Goal: Information Seeking & Learning: Learn about a topic

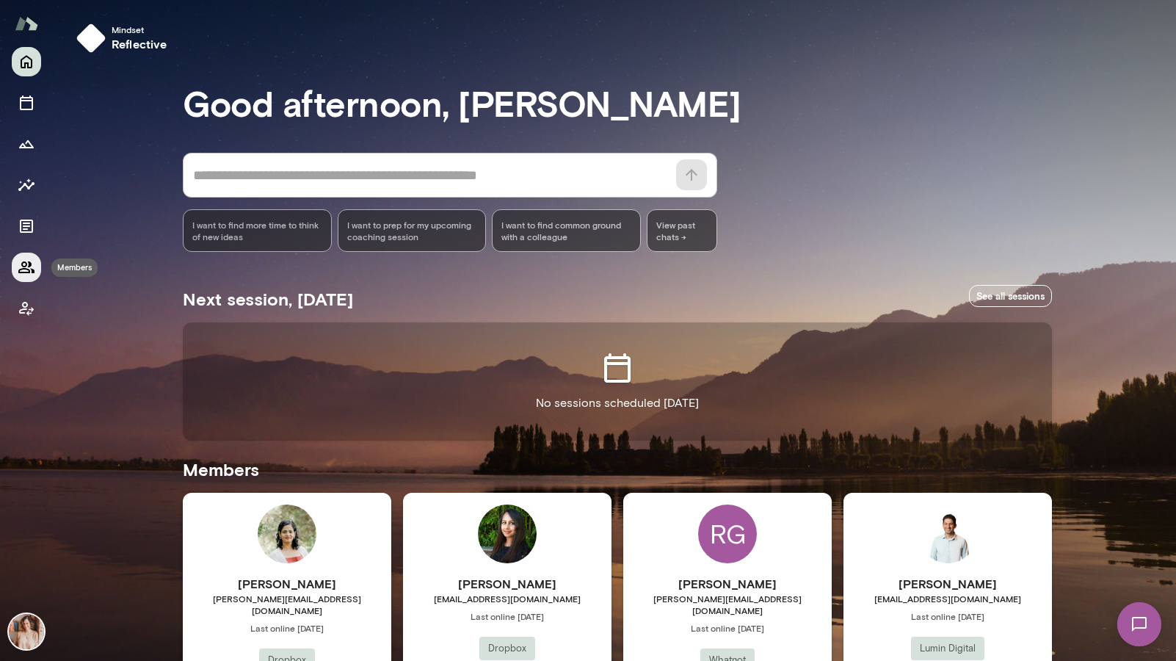
click at [23, 263] on icon "Members" at bounding box center [27, 267] width 18 height 18
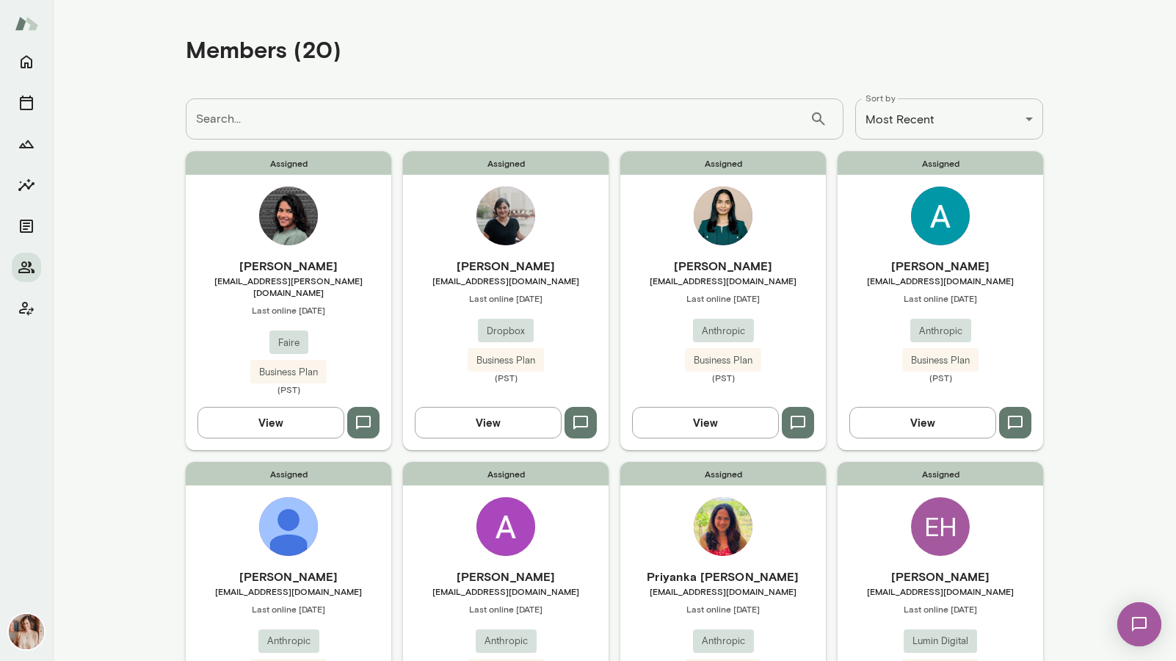
click at [347, 242] on div "Assigned [PERSON_NAME] [EMAIL_ADDRESS][PERSON_NAME][DOMAIN_NAME] Last online [D…" at bounding box center [289, 300] width 206 height 298
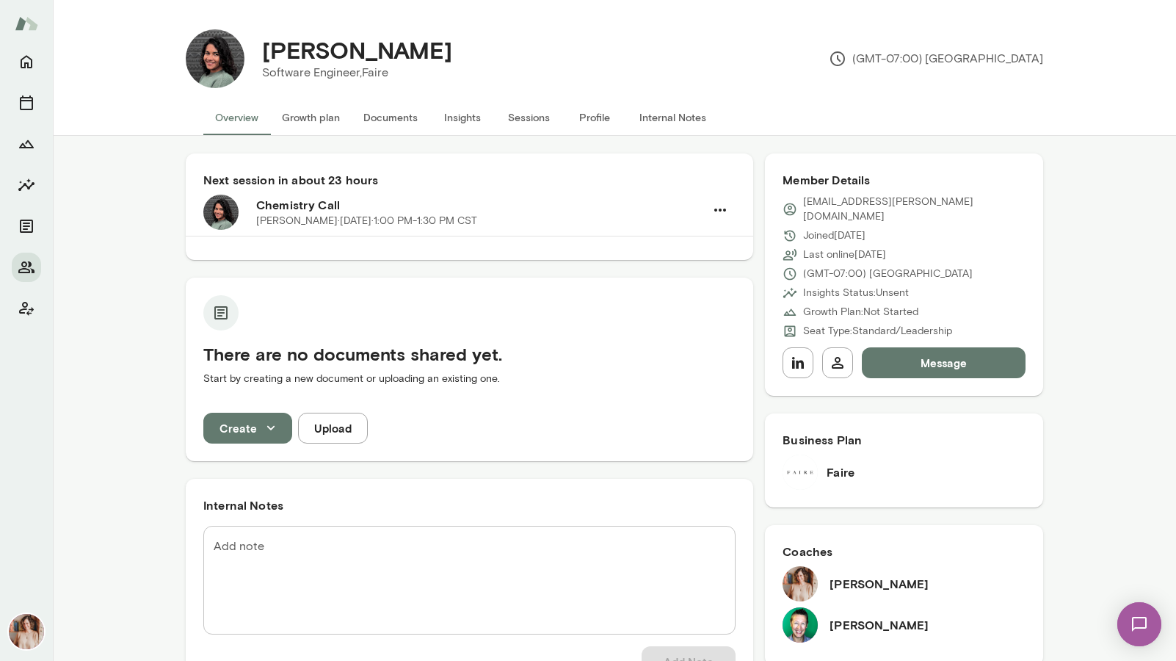
click at [660, 118] on button "Internal Notes" at bounding box center [673, 117] width 90 height 35
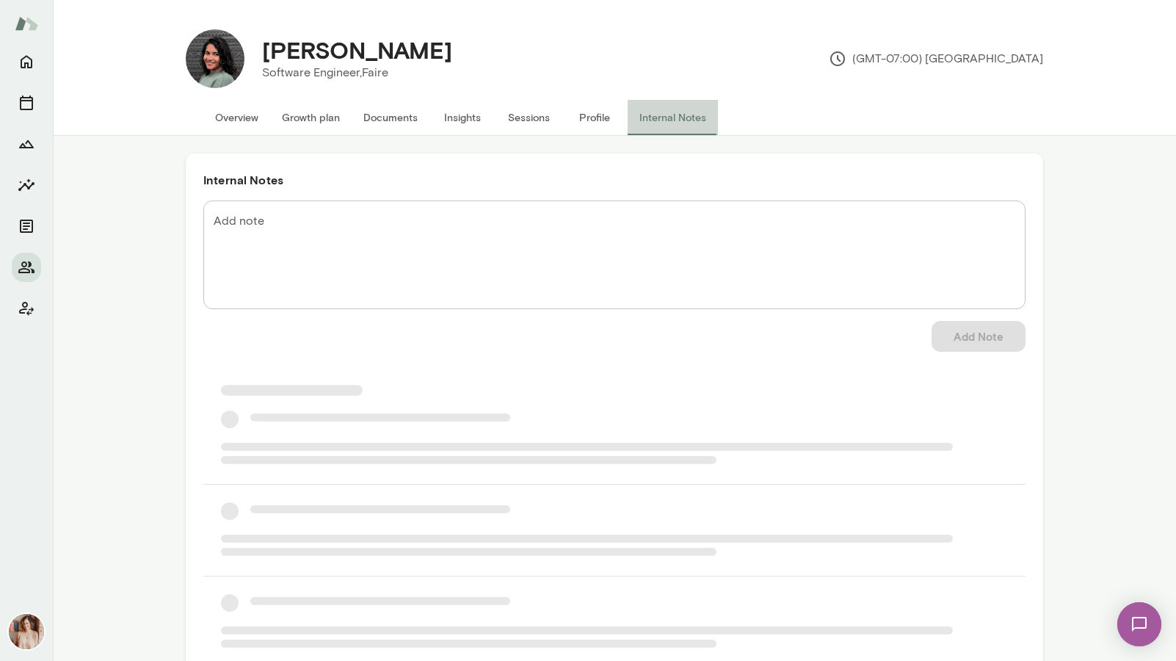
click at [660, 118] on button "Internal Notes" at bounding box center [673, 117] width 90 height 35
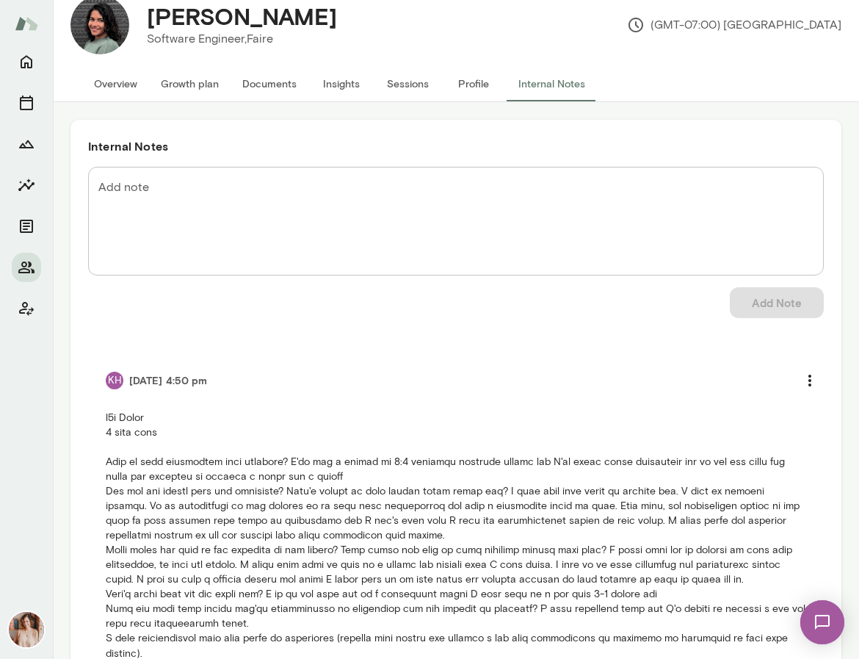
scroll to position [115, 0]
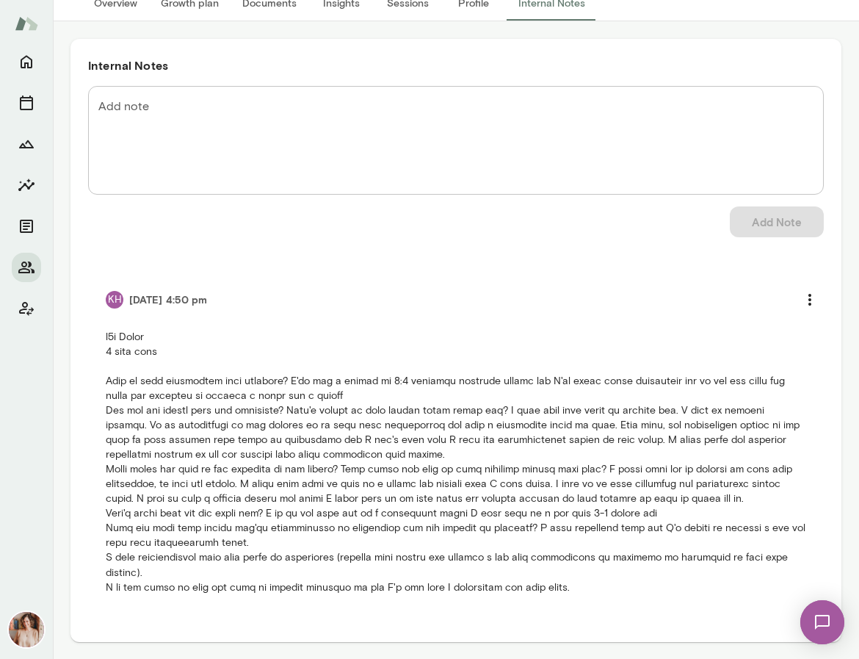
click at [43, 264] on div at bounding box center [26, 353] width 53 height 612
click at [35, 265] on icon "Members" at bounding box center [27, 267] width 18 height 18
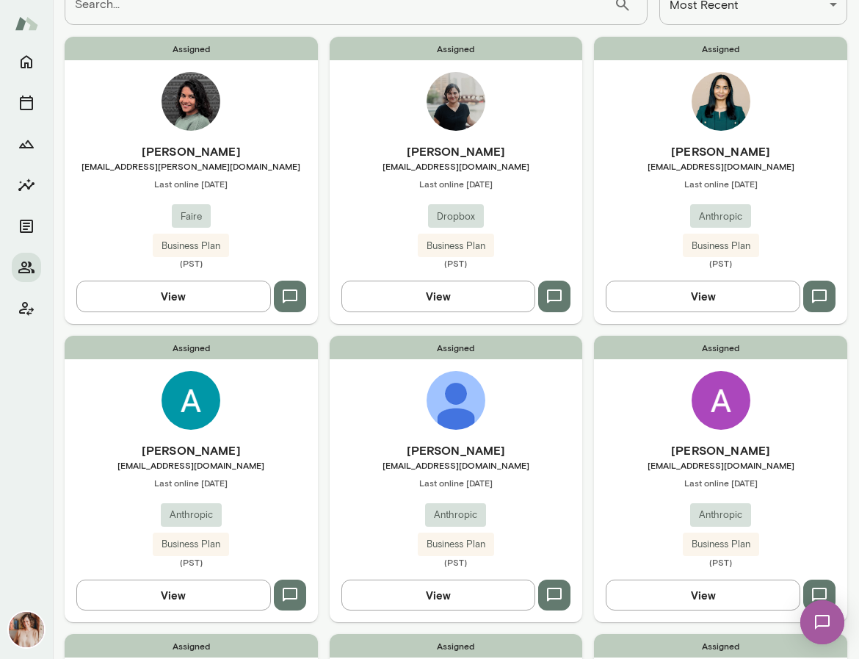
click at [553, 200] on div "[PERSON_NAME] [PERSON_NAME][EMAIL_ADDRESS][DOMAIN_NAME] Last online [DATE] Drop…" at bounding box center [456, 205] width 253 height 126
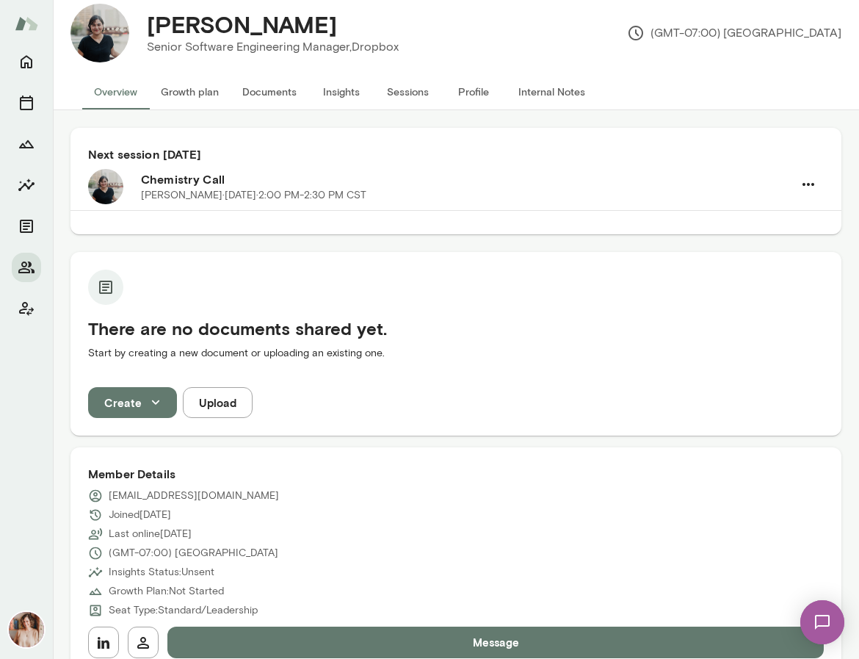
scroll to position [32, 0]
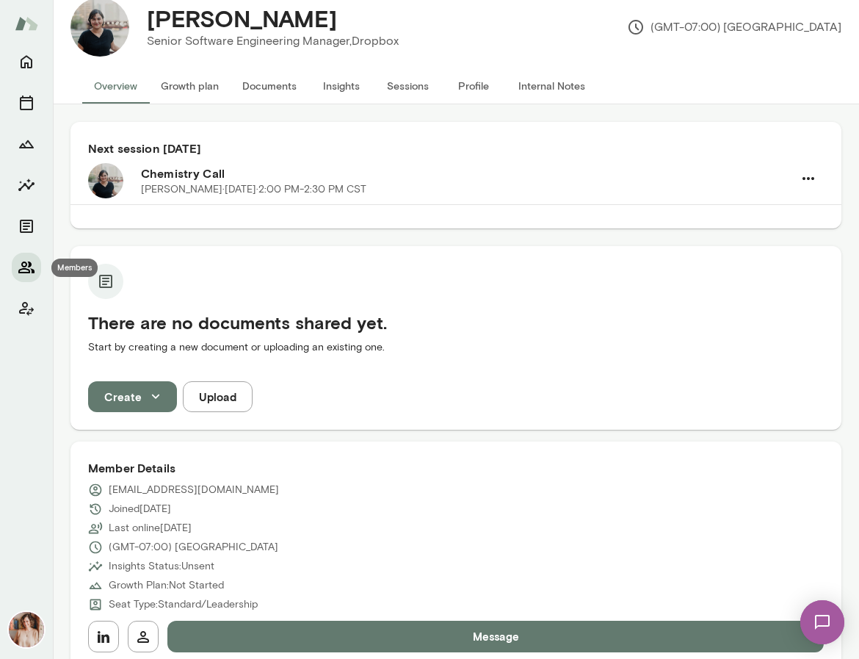
click at [32, 273] on icon "Members" at bounding box center [27, 267] width 18 height 18
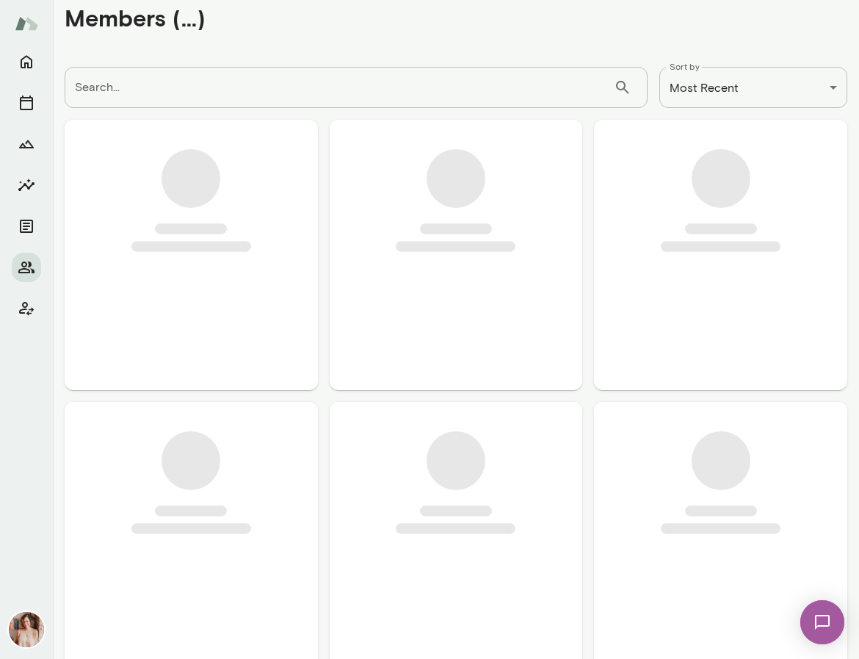
click at [480, 247] on span at bounding box center [456, 247] width 120 height 10
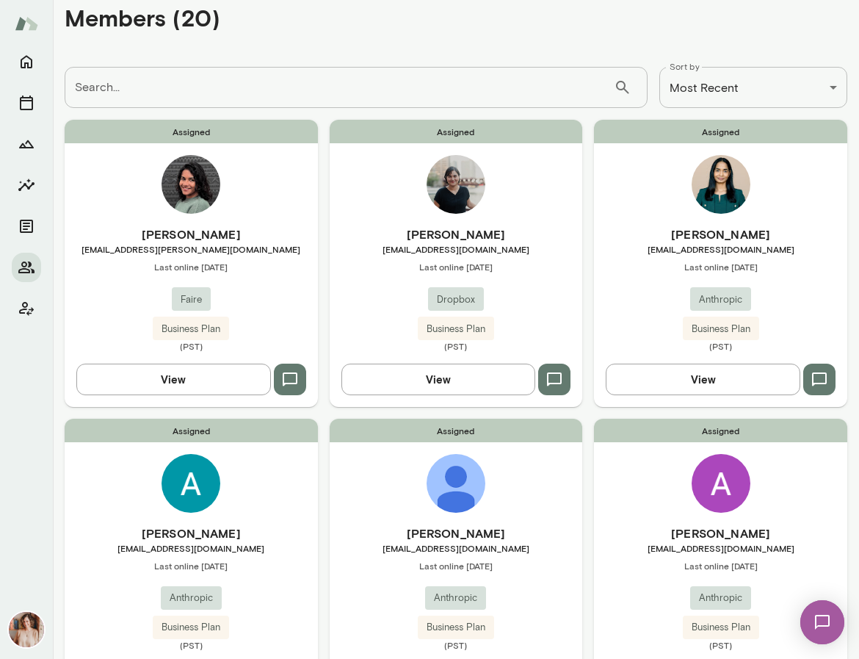
click at [379, 217] on div "Assigned [PERSON_NAME] [PERSON_NAME][EMAIL_ADDRESS][DOMAIN_NAME] Last online [D…" at bounding box center [456, 263] width 253 height 286
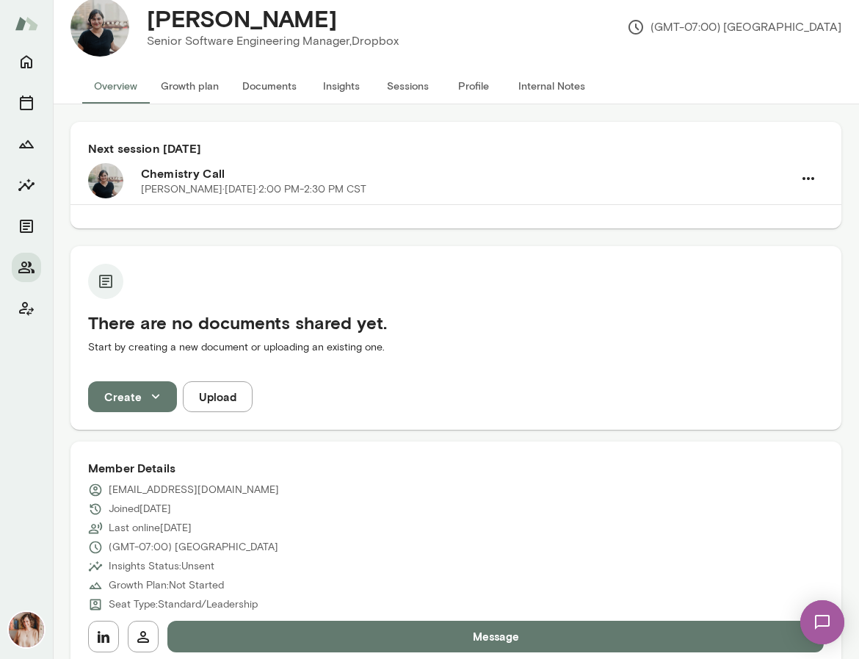
click at [538, 83] on button "Internal Notes" at bounding box center [552, 85] width 90 height 35
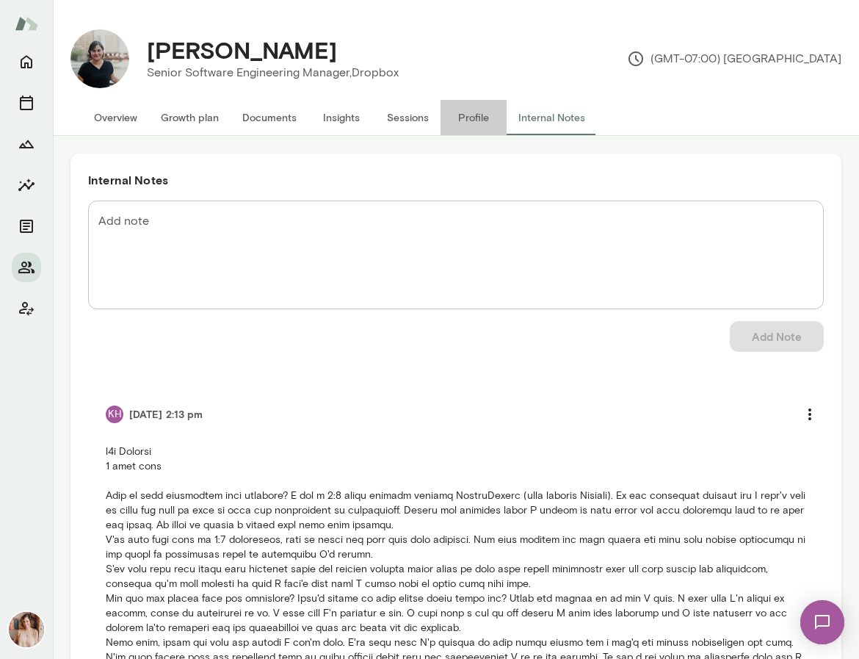
click at [474, 115] on button "Profile" at bounding box center [474, 117] width 66 height 35
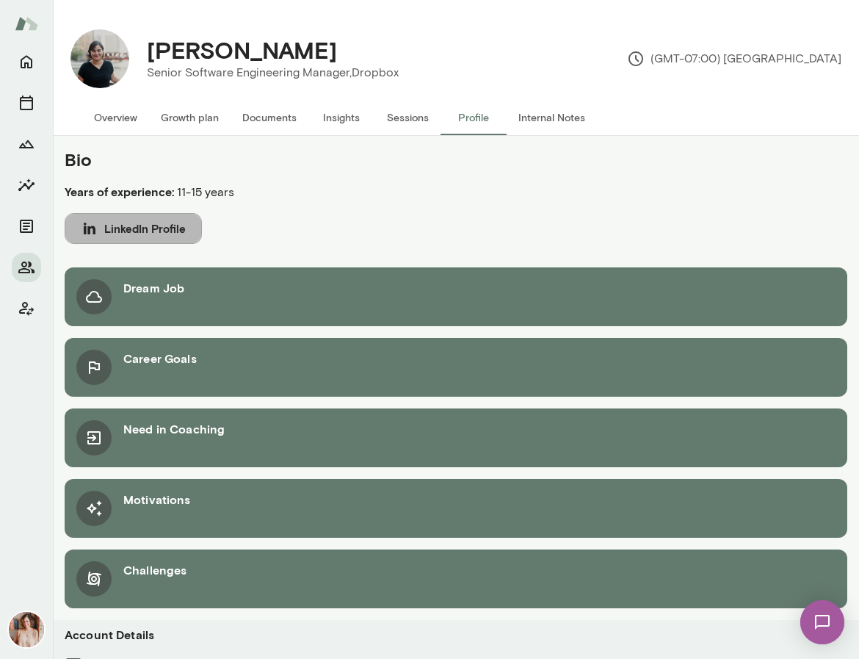
click at [149, 234] on button "LinkedIn Profile" at bounding box center [133, 228] width 137 height 31
click at [541, 120] on button "Internal Notes" at bounding box center [552, 117] width 90 height 35
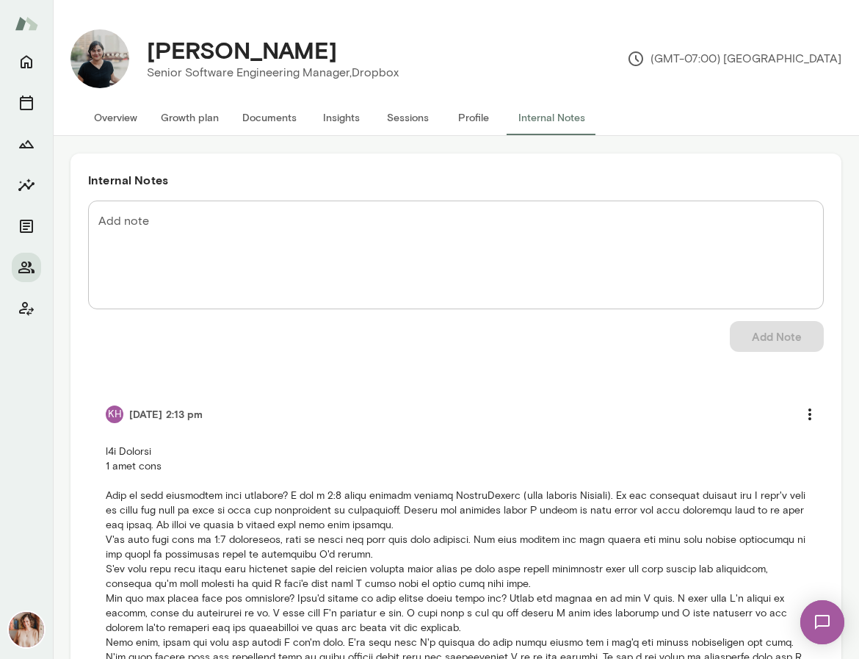
click at [843, 139] on div "Internal Notes Add note * Add note Add Note KH [DATE] 2:13 pm" at bounding box center [456, 616] width 806 height 961
drag, startPoint x: 151, startPoint y: 512, endPoint x: 325, endPoint y: 502, distance: 173.6
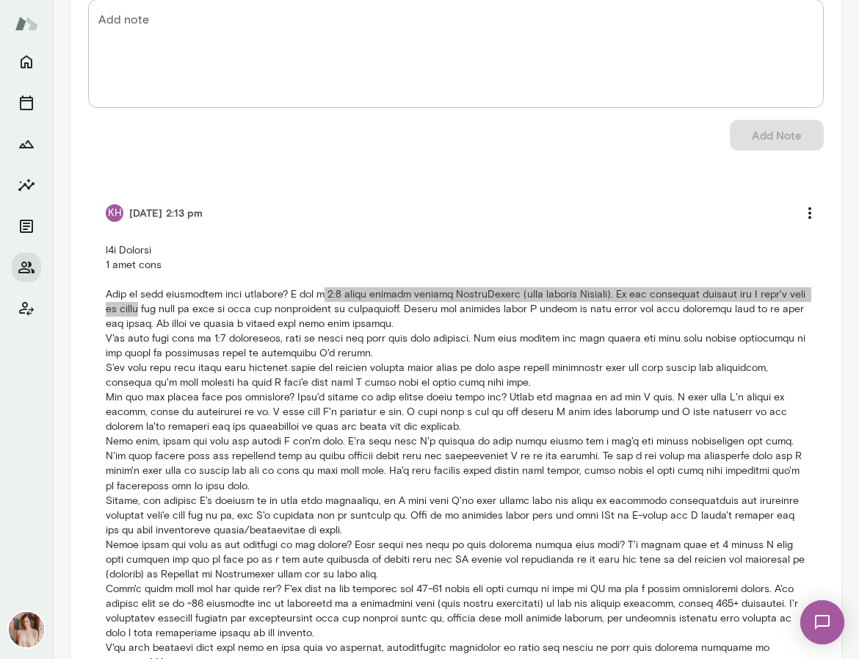
scroll to position [209, 0]
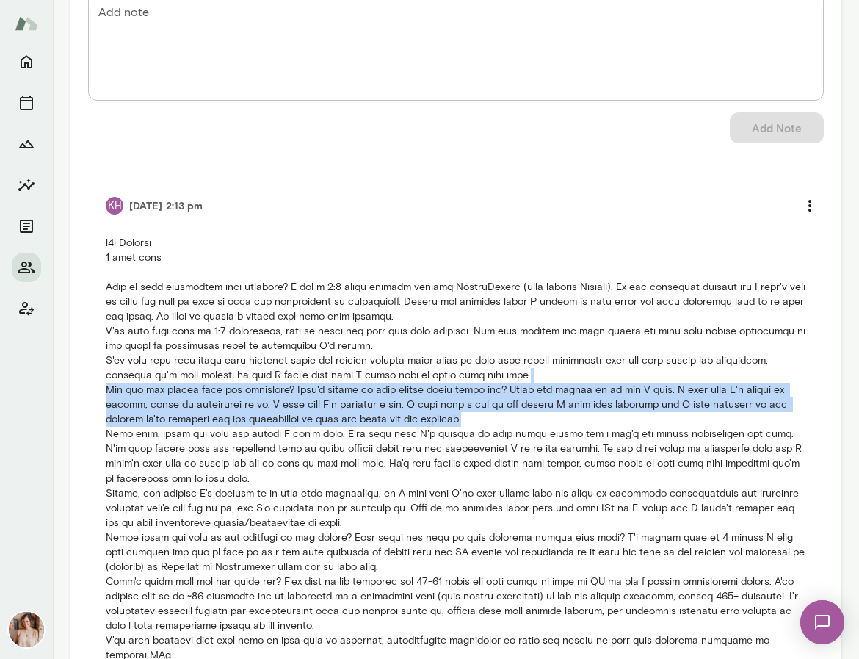
drag, startPoint x: 526, startPoint y: 380, endPoint x: 530, endPoint y: 412, distance: 31.9
click at [530, 412] on p at bounding box center [456, 530] width 701 height 588
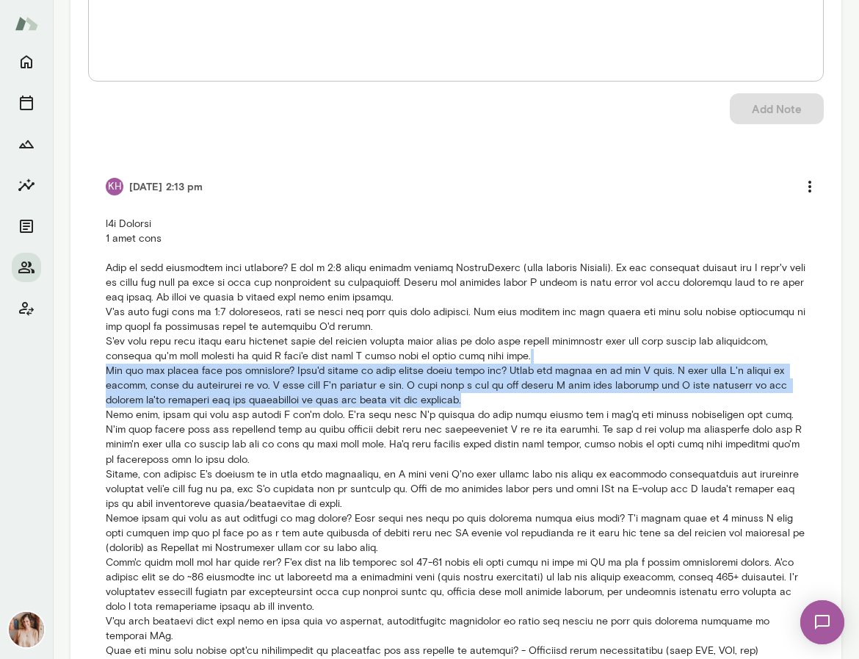
scroll to position [228, 0]
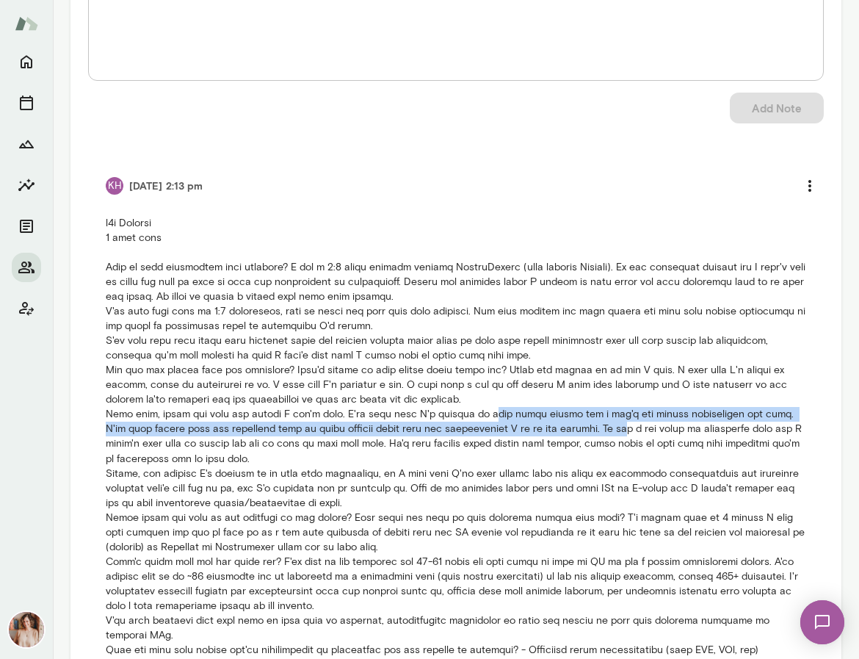
drag, startPoint x: 455, startPoint y: 417, endPoint x: 585, endPoint y: 432, distance: 130.8
click at [585, 432] on p at bounding box center [456, 510] width 701 height 588
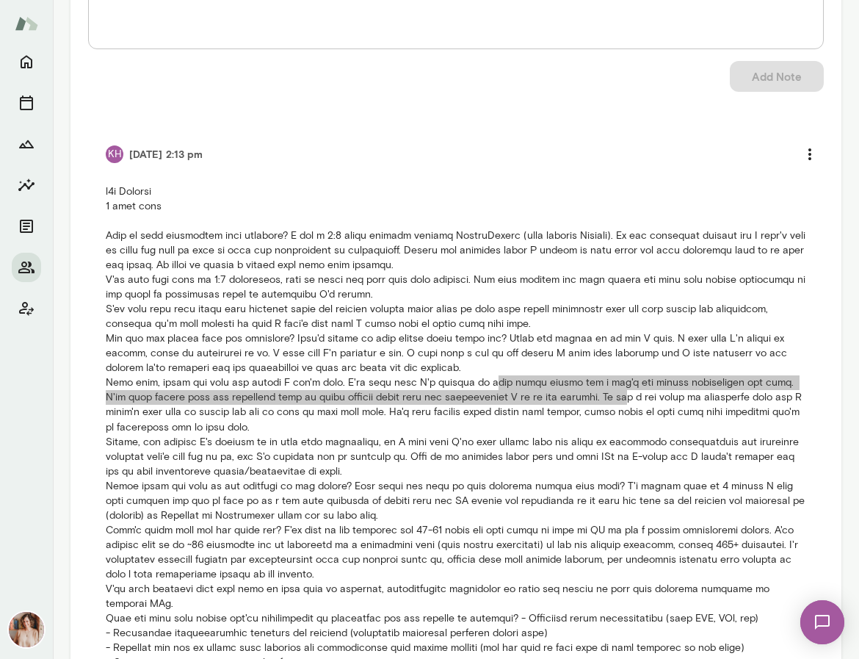
scroll to position [261, 0]
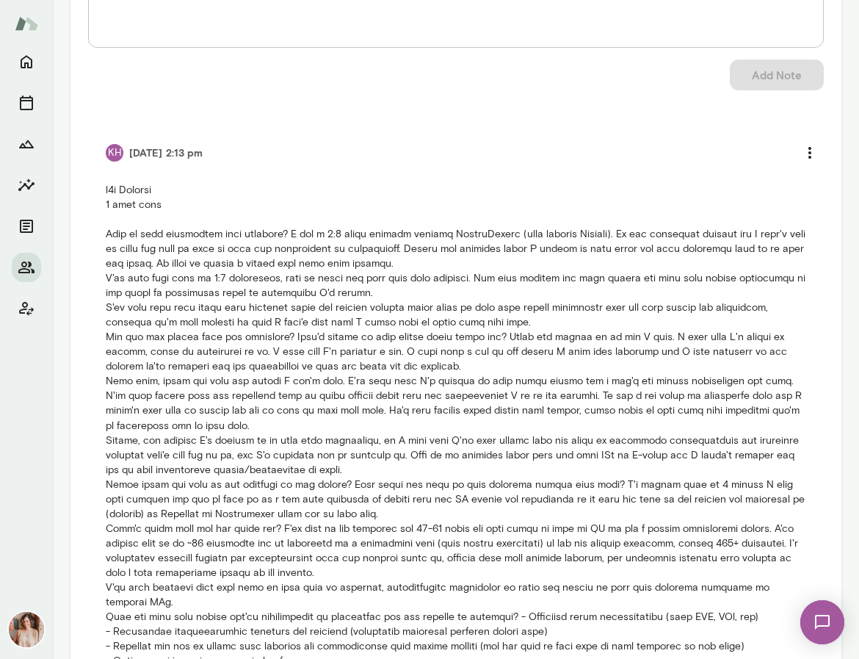
click at [256, 505] on p at bounding box center [456, 477] width 701 height 588
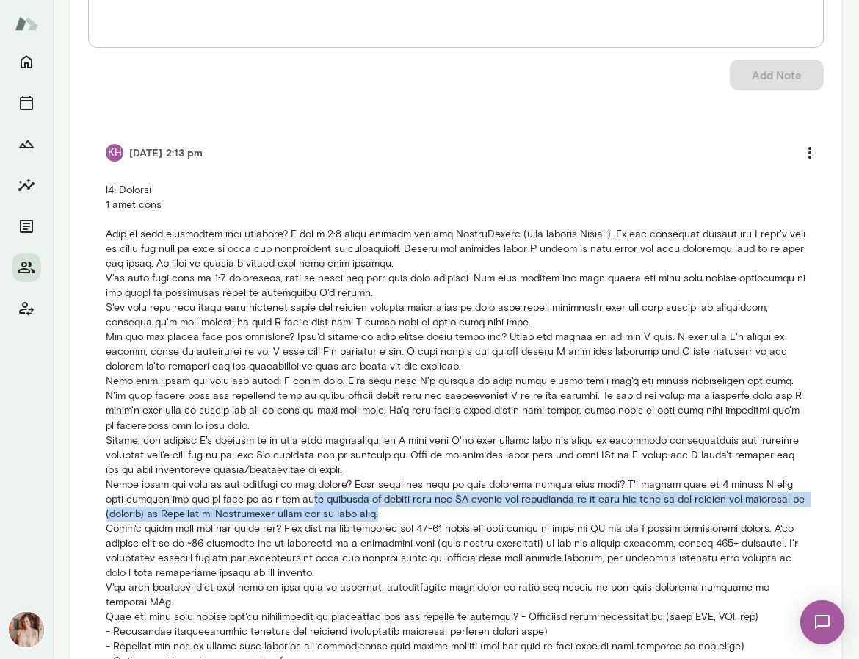
drag, startPoint x: 282, startPoint y: 504, endPoint x: 433, endPoint y: 509, distance: 150.6
click at [433, 509] on p at bounding box center [456, 477] width 701 height 588
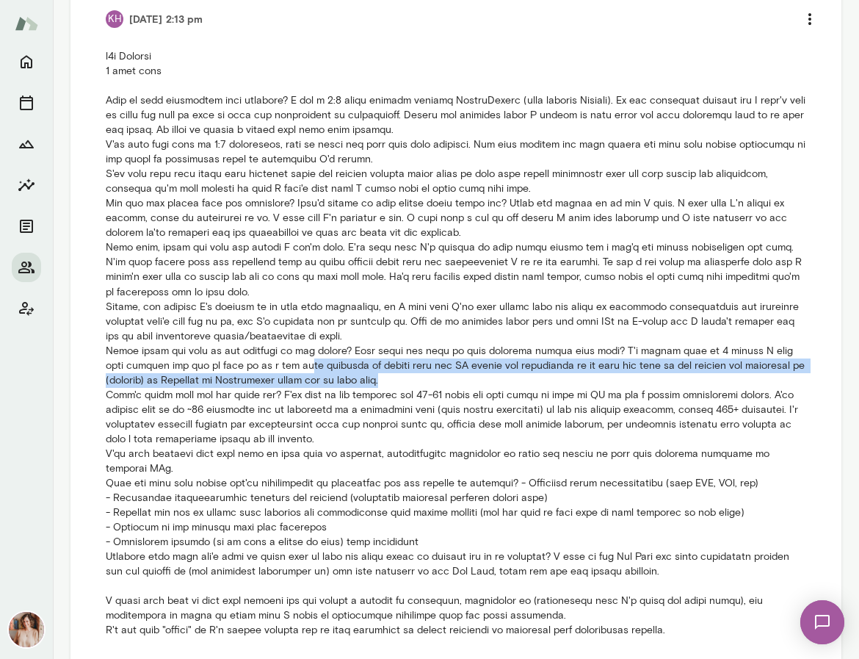
scroll to position [438, 0]
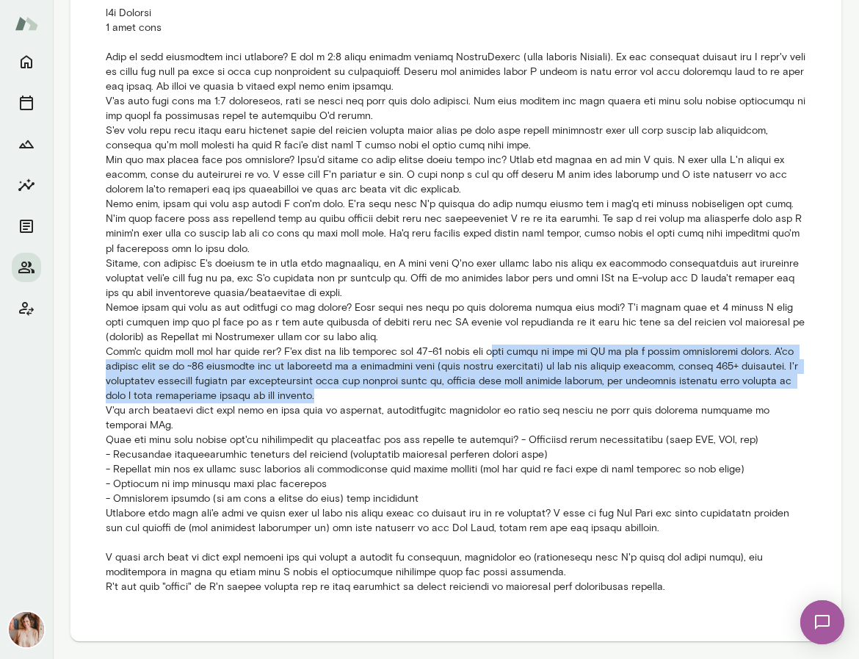
drag, startPoint x: 485, startPoint y: 352, endPoint x: 485, endPoint y: 397, distance: 44.8
click at [485, 397] on p at bounding box center [456, 300] width 701 height 588
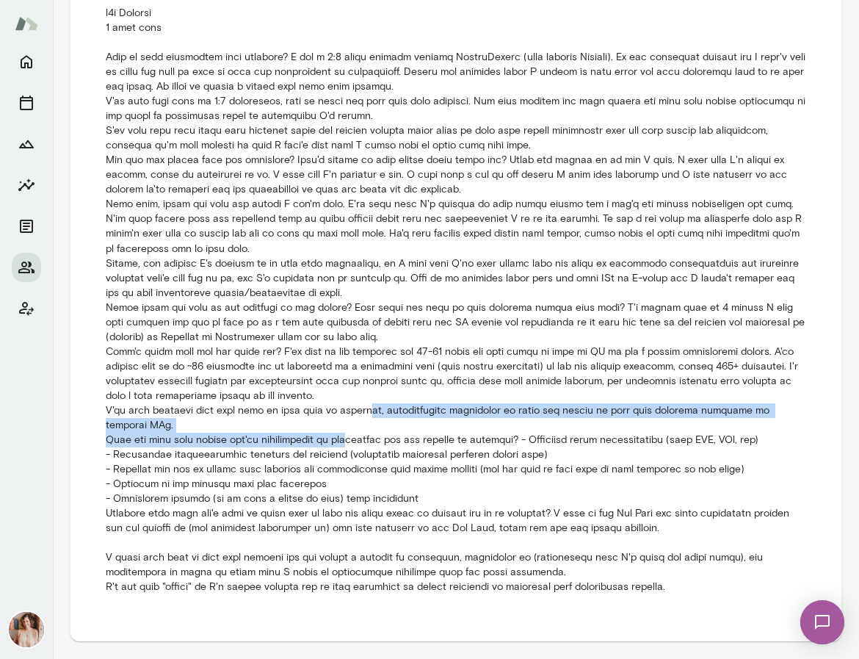
drag, startPoint x: 353, startPoint y: 412, endPoint x: 354, endPoint y: 435, distance: 22.8
click at [354, 435] on p at bounding box center [456, 300] width 701 height 588
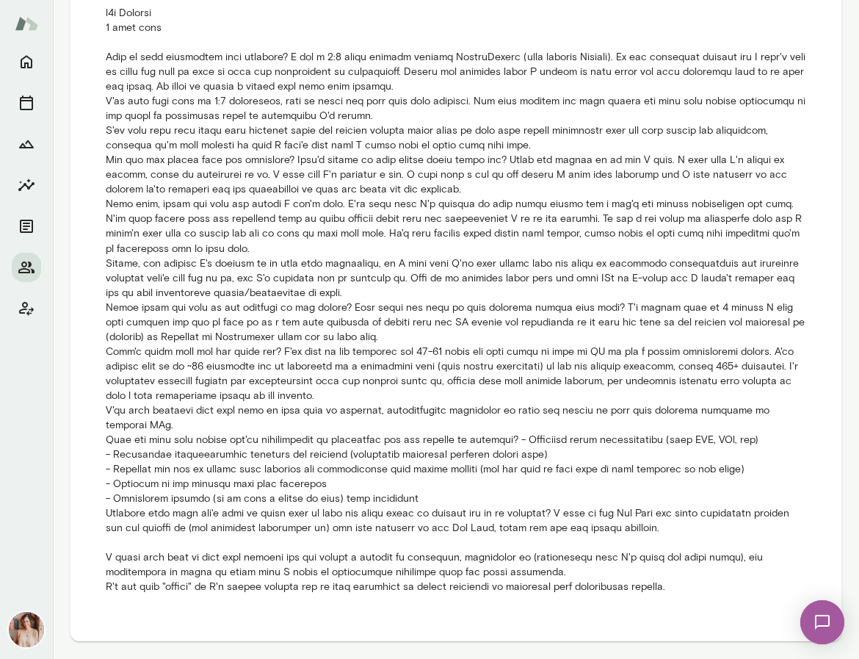
click at [308, 460] on p at bounding box center [456, 300] width 701 height 588
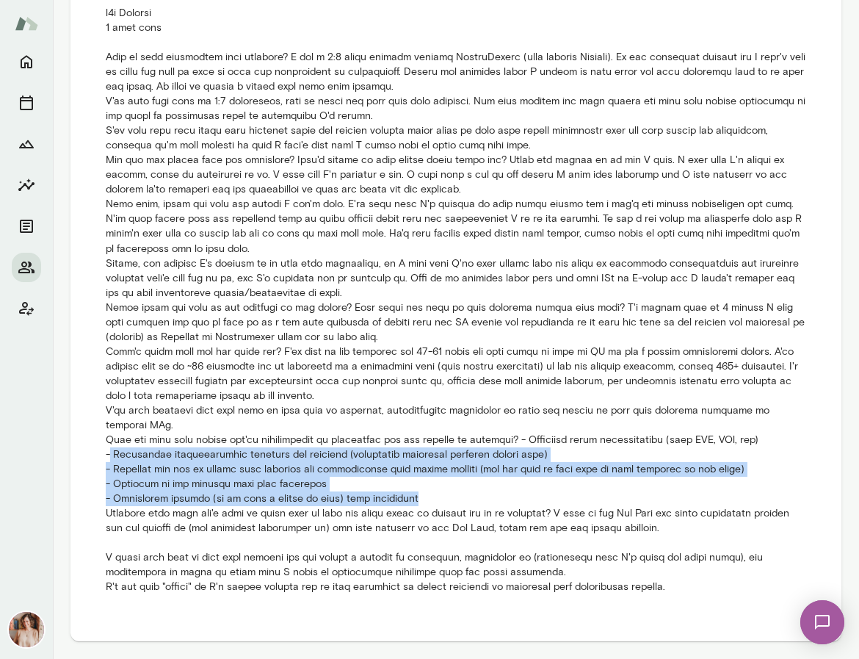
drag, startPoint x: 110, startPoint y: 449, endPoint x: 424, endPoint y: 500, distance: 318.5
click at [424, 500] on p at bounding box center [456, 300] width 701 height 588
copy p "Navigating organizational dynamics and politics (especially different dynamics …"
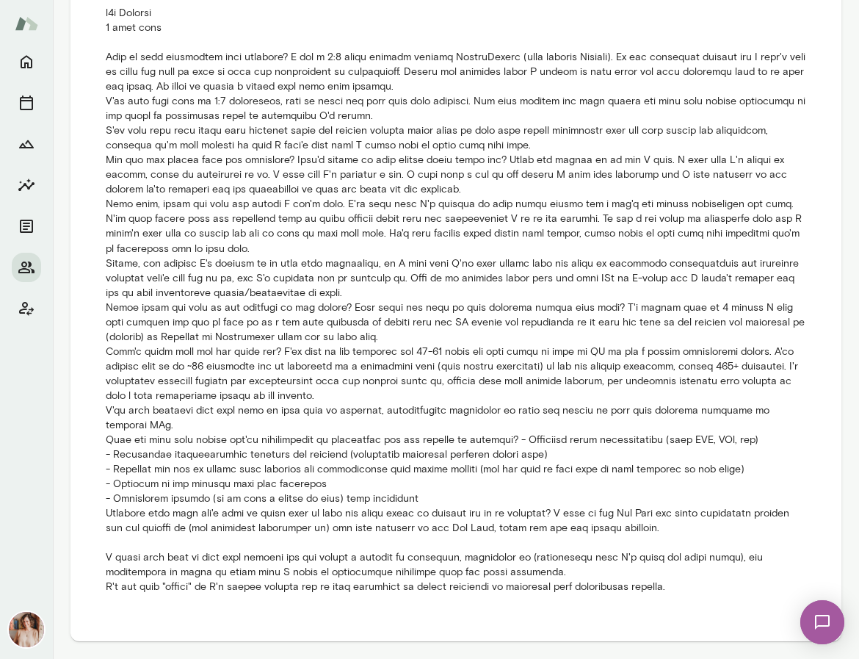
click at [336, 531] on p at bounding box center [456, 300] width 701 height 588
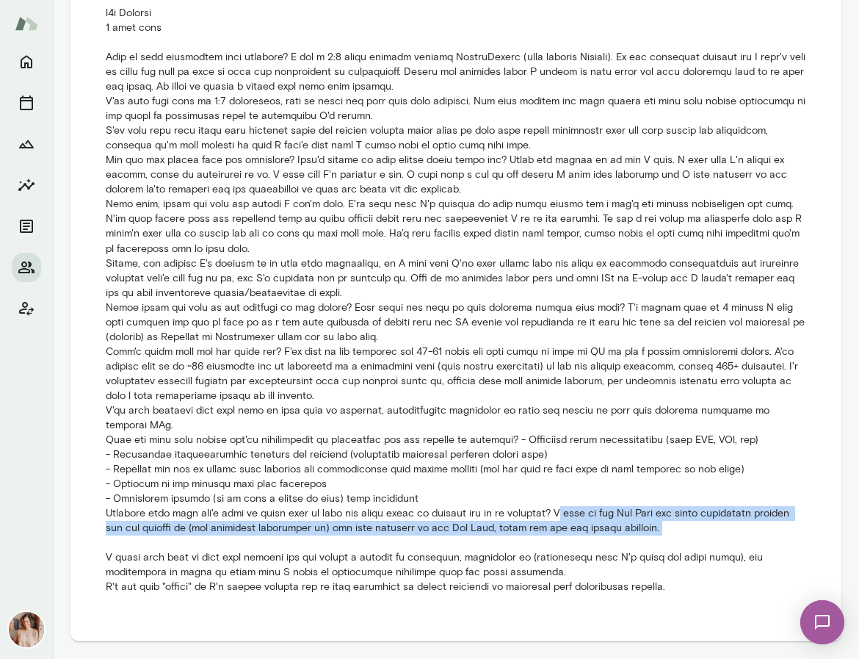
drag, startPoint x: 553, startPoint y: 512, endPoint x: 568, endPoint y: 547, distance: 38.5
click at [568, 547] on p at bounding box center [456, 300] width 701 height 588
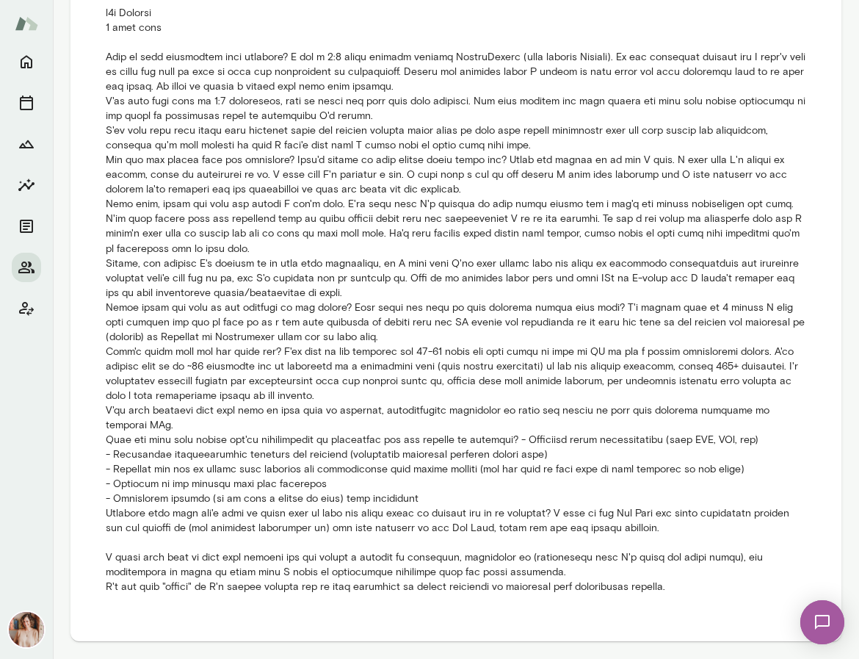
click at [281, 563] on p at bounding box center [456, 300] width 701 height 588
drag, startPoint x: 300, startPoint y: 564, endPoint x: 313, endPoint y: 605, distance: 43.2
click at [313, 605] on li "KH [DATE] 2:13 pm" at bounding box center [456, 277] width 736 height 669
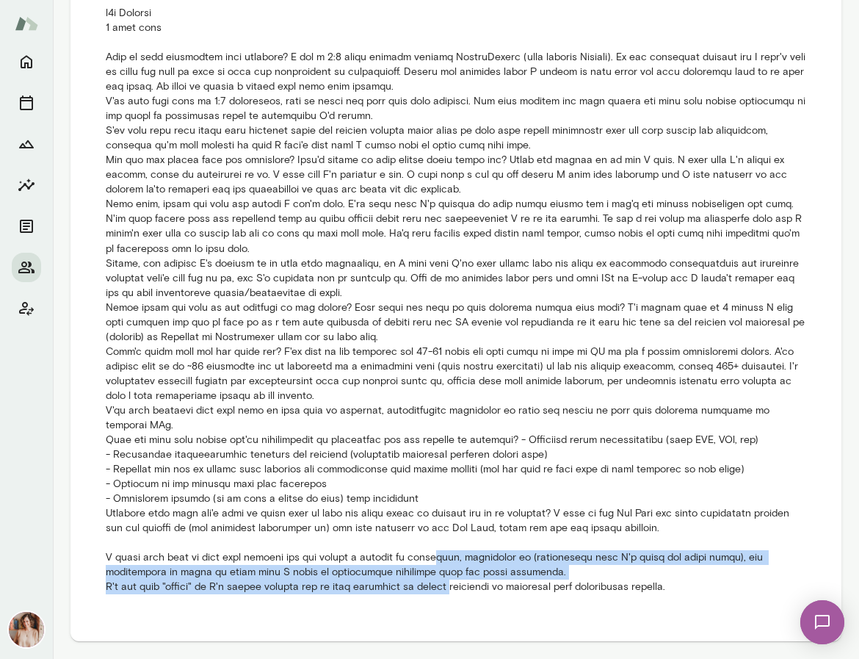
drag, startPoint x: 435, startPoint y: 558, endPoint x: 457, endPoint y: 587, distance: 35.7
click at [457, 587] on p at bounding box center [456, 300] width 701 height 588
click at [388, 593] on p at bounding box center [456, 300] width 701 height 588
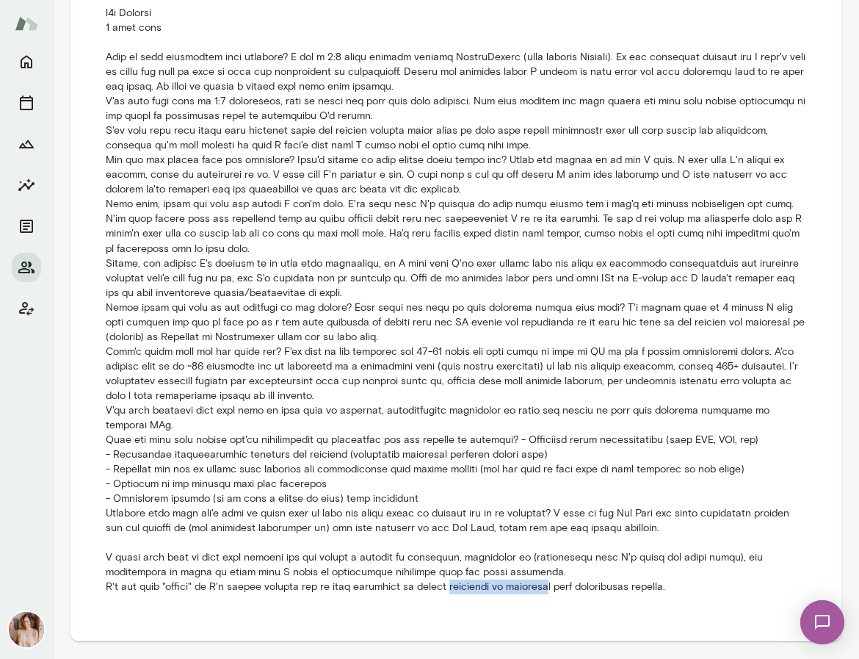
drag, startPoint x: 458, startPoint y: 590, endPoint x: 567, endPoint y: 587, distance: 108.7
click at [567, 587] on p at bounding box center [456, 300] width 701 height 588
click at [649, 421] on p at bounding box center [456, 300] width 701 height 588
